Goal: Task Accomplishment & Management: Manage account settings

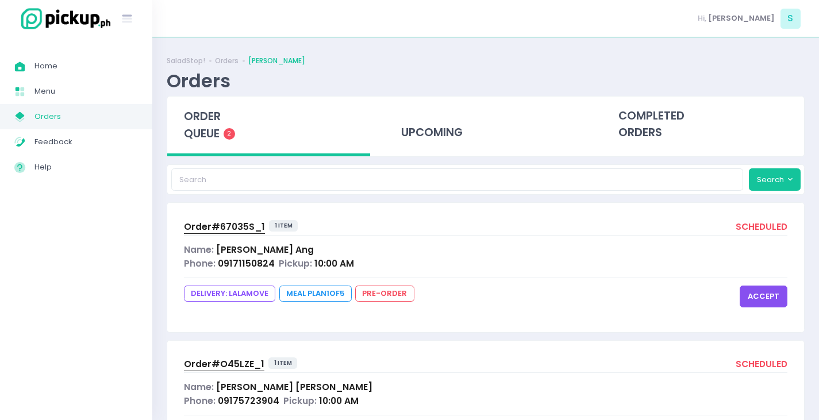
click at [753, 294] on button "accept" at bounding box center [764, 297] width 48 height 22
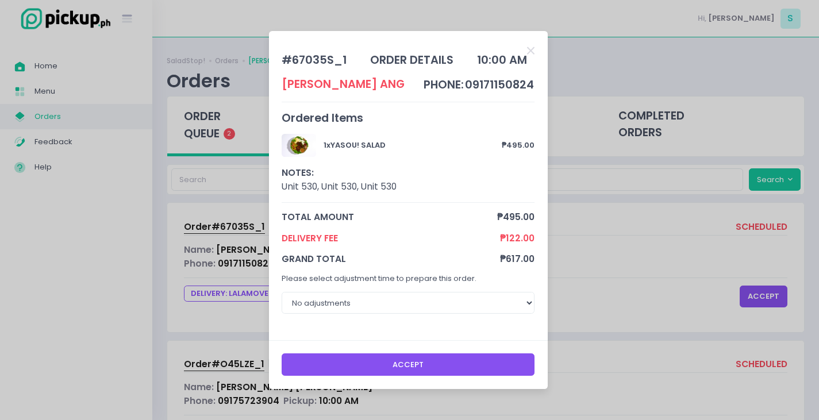
click at [396, 364] on button "Accept" at bounding box center [408, 364] width 253 height 22
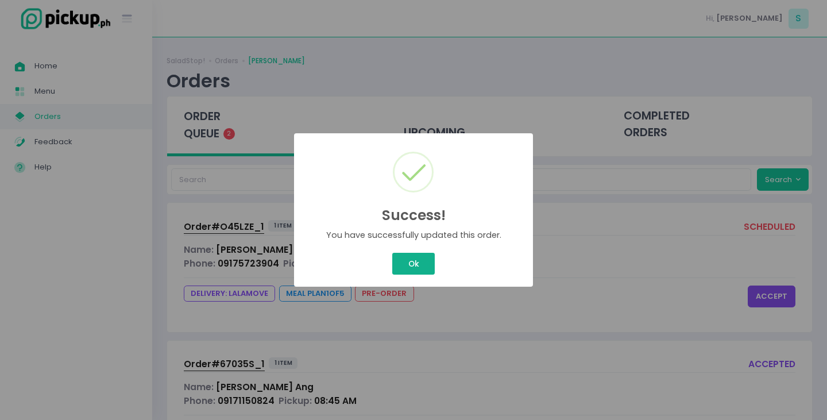
click at [417, 260] on button "Ok" at bounding box center [413, 264] width 43 height 22
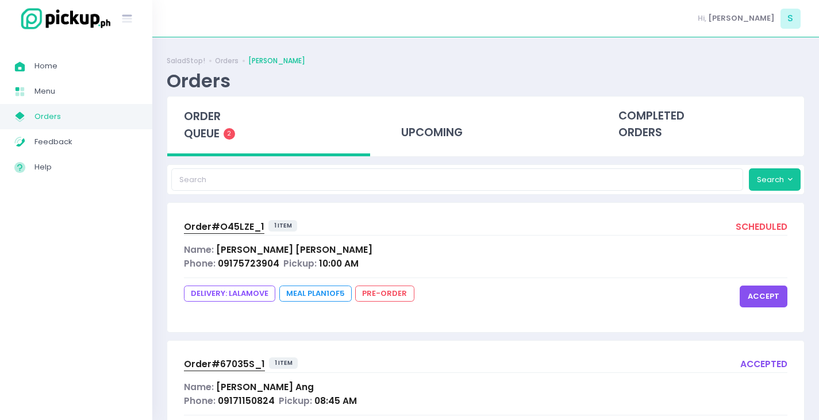
click at [770, 301] on button "accept" at bounding box center [764, 297] width 48 height 22
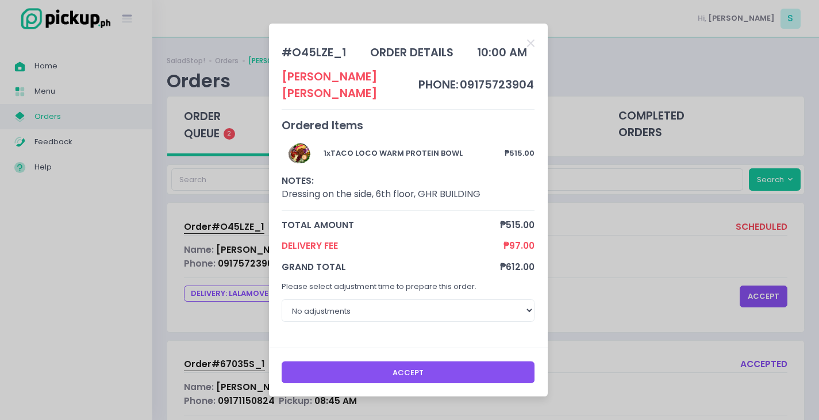
click at [440, 366] on button "Accept" at bounding box center [408, 372] width 253 height 22
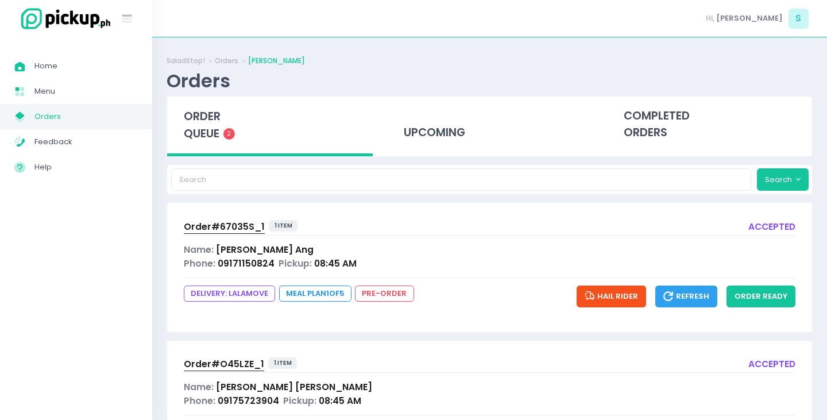
click at [415, 263] on div "Success! × You have successfully updated this order. Ok Cancel" at bounding box center [413, 210] width 827 height 420
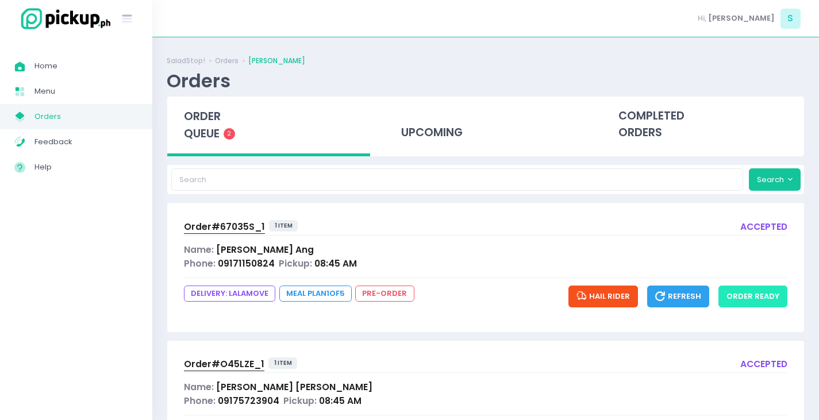
click at [768, 290] on button "order ready" at bounding box center [752, 297] width 69 height 22
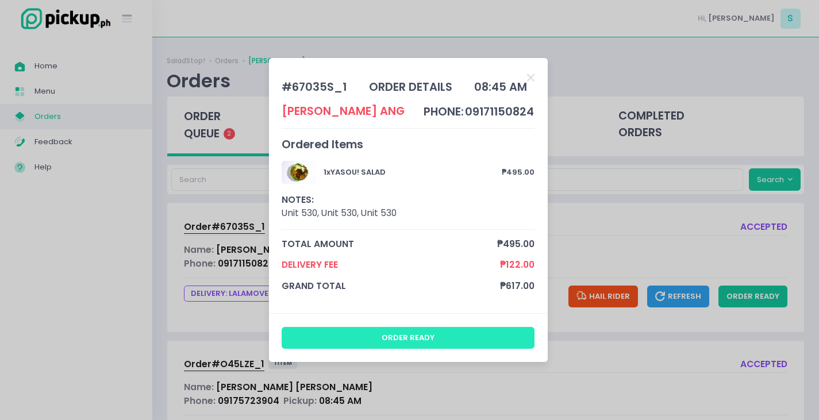
click at [492, 330] on button "order ready" at bounding box center [408, 338] width 253 height 22
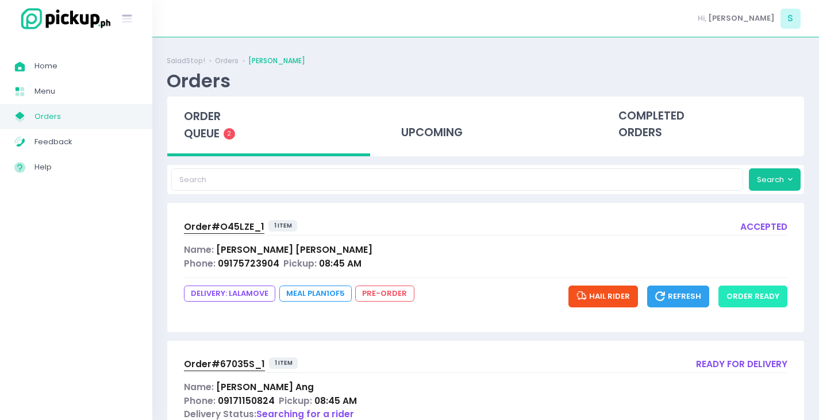
click at [752, 294] on button "order ready" at bounding box center [752, 297] width 69 height 22
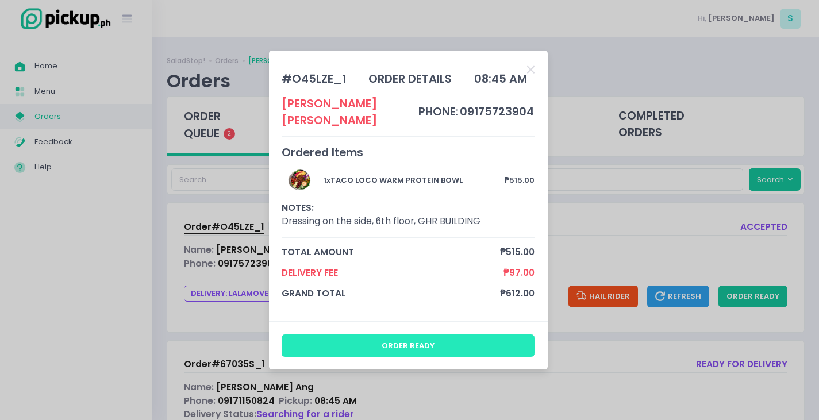
click at [464, 342] on button "order ready" at bounding box center [408, 345] width 253 height 22
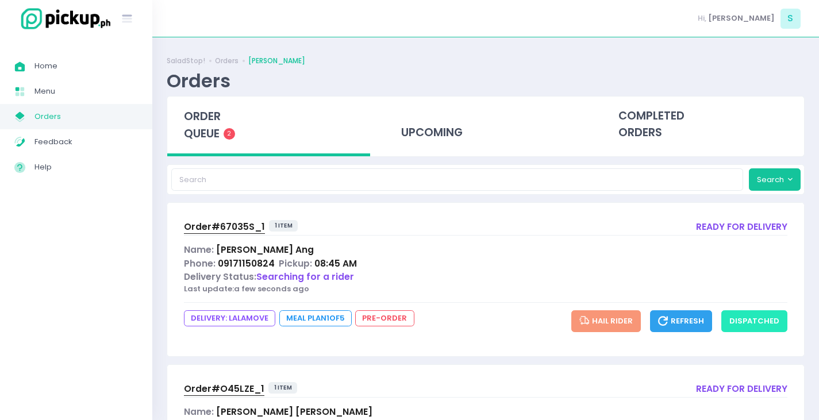
click at [764, 322] on button "dispatched" at bounding box center [754, 321] width 66 height 22
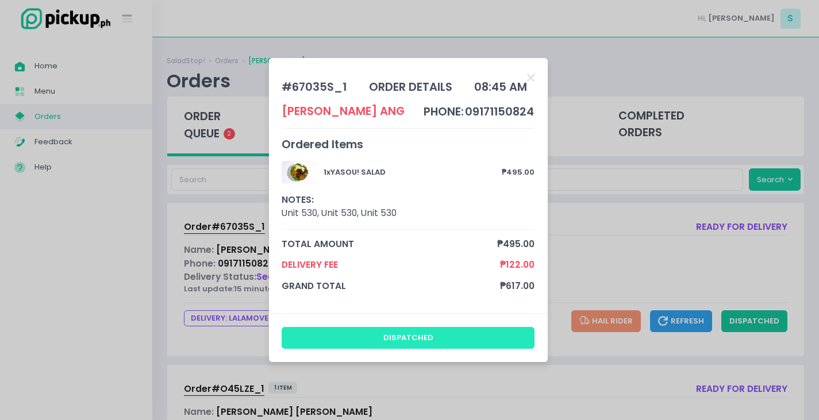
click at [386, 339] on button "dispatched" at bounding box center [408, 338] width 253 height 22
